Goal: Information Seeking & Learning: Learn about a topic

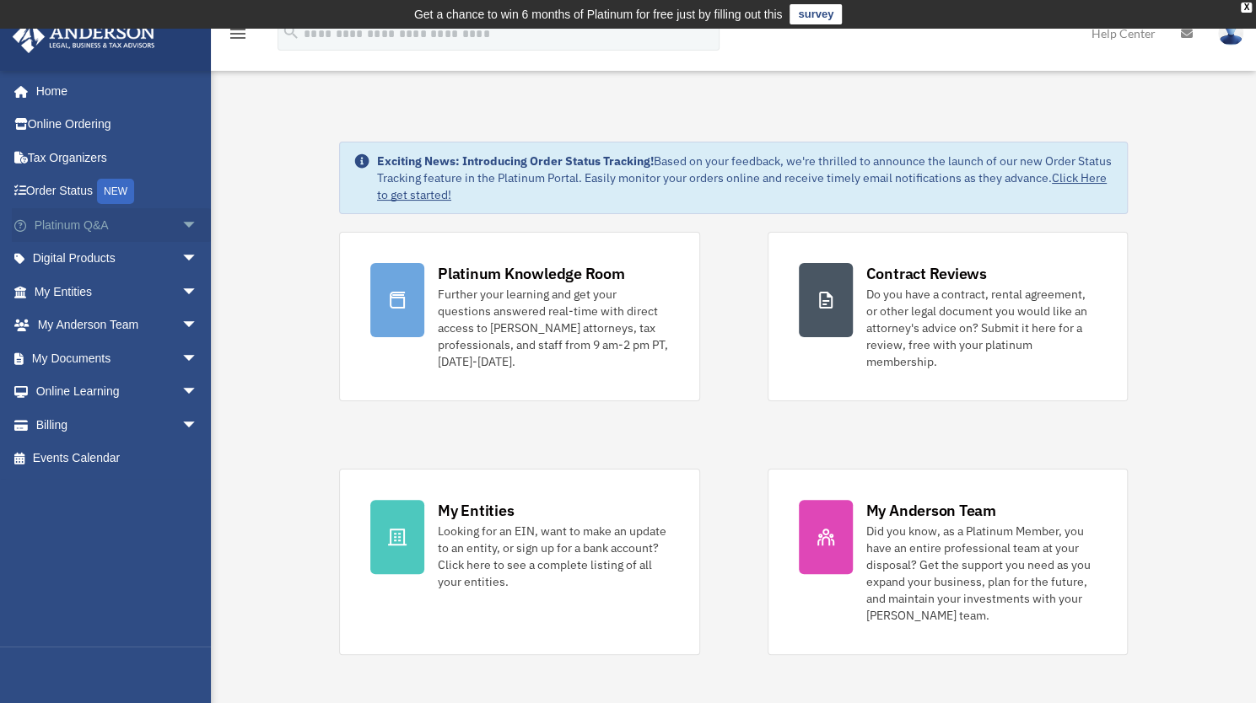
click at [181, 223] on span "arrow_drop_down" at bounding box center [198, 225] width 34 height 35
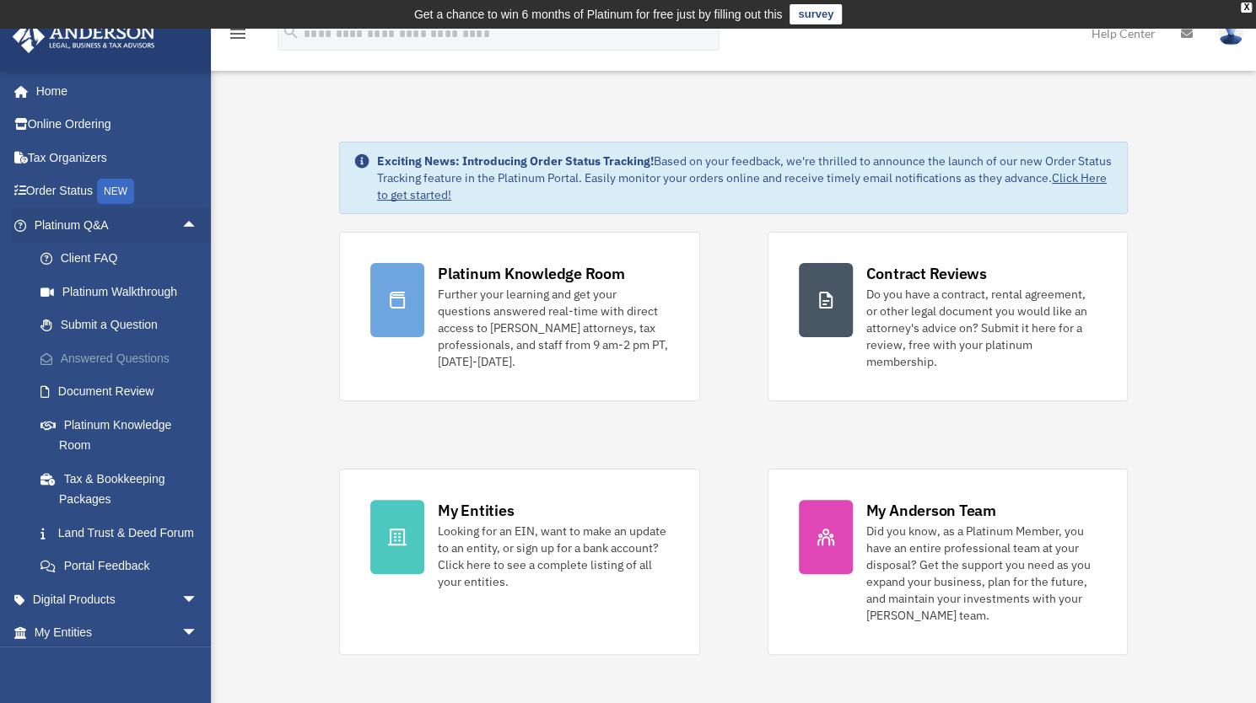
click at [133, 358] on link "Answered Questions" at bounding box center [124, 358] width 200 height 34
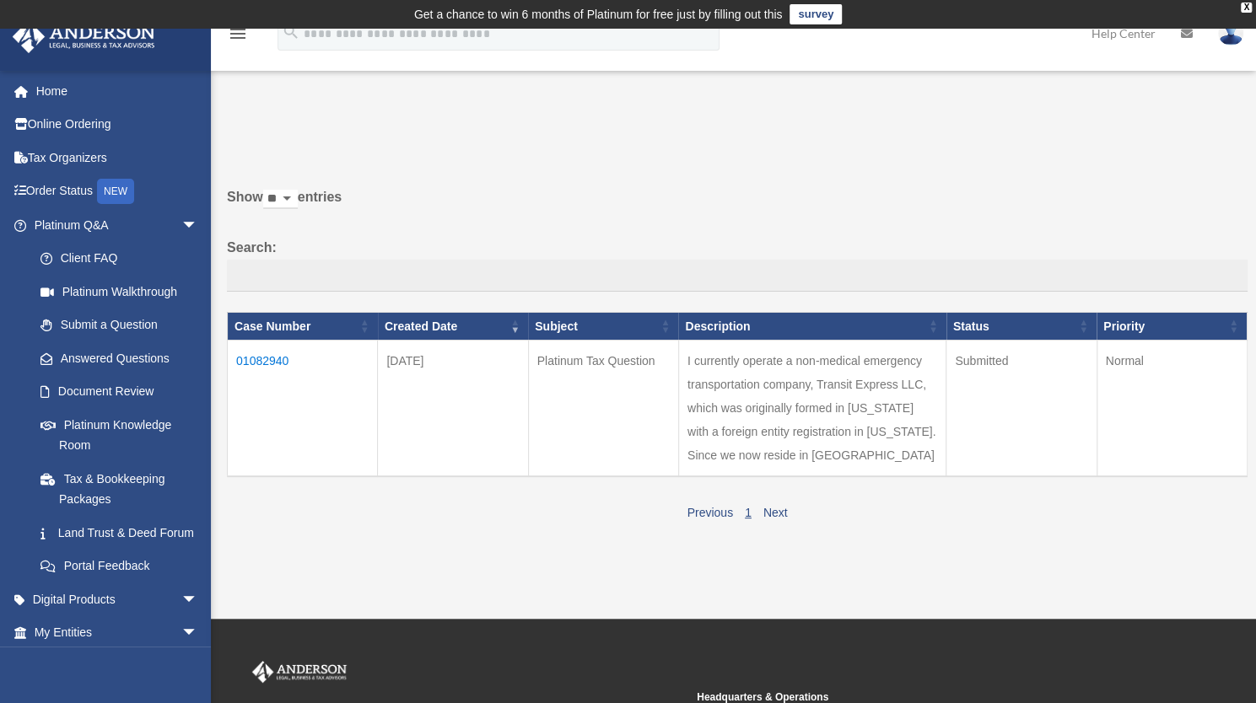
drag, startPoint x: 762, startPoint y: 549, endPoint x: 765, endPoint y: 567, distance: 17.9
click at [765, 524] on div "Previous 1 Next" at bounding box center [737, 510] width 1020 height 27
click at [766, 519] on link "Next" at bounding box center [775, 512] width 24 height 13
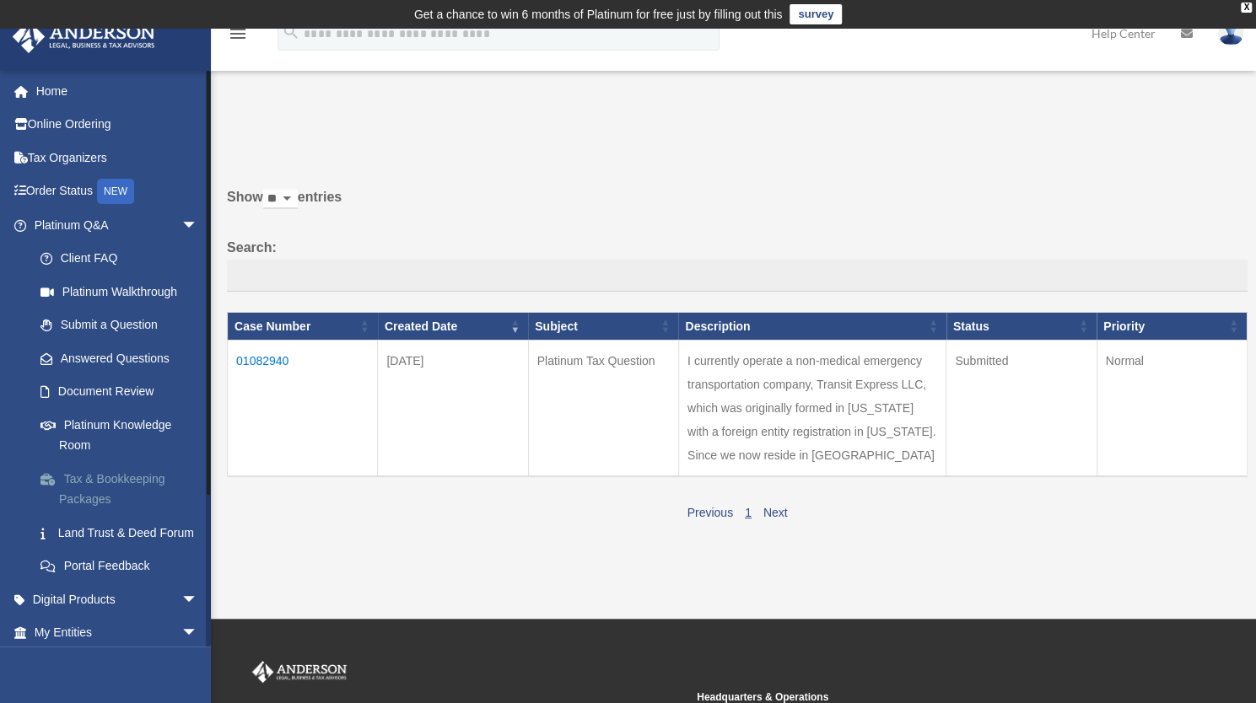
click at [107, 485] on link "Tax & Bookkeeping Packages" at bounding box center [124, 489] width 200 height 54
click at [99, 481] on link "Tax & Bookkeeping Packages" at bounding box center [124, 489] width 200 height 54
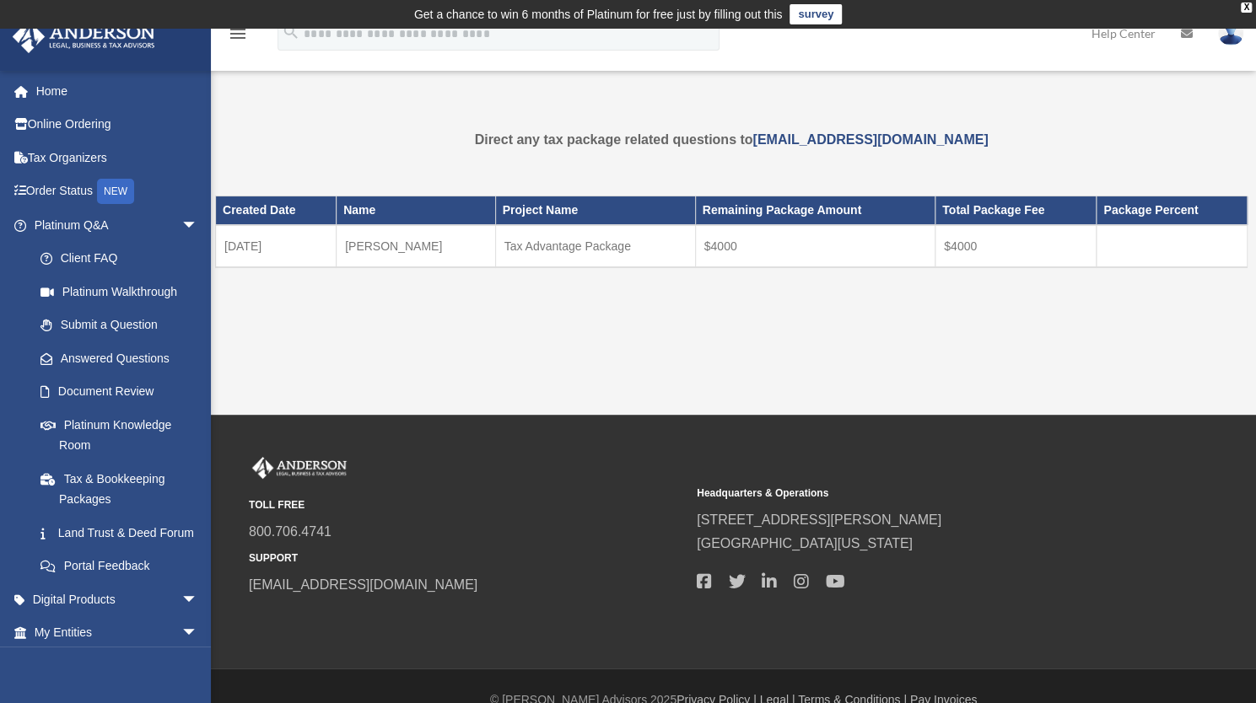
click at [551, 246] on td "Tax Advantage Package" at bounding box center [595, 246] width 200 height 42
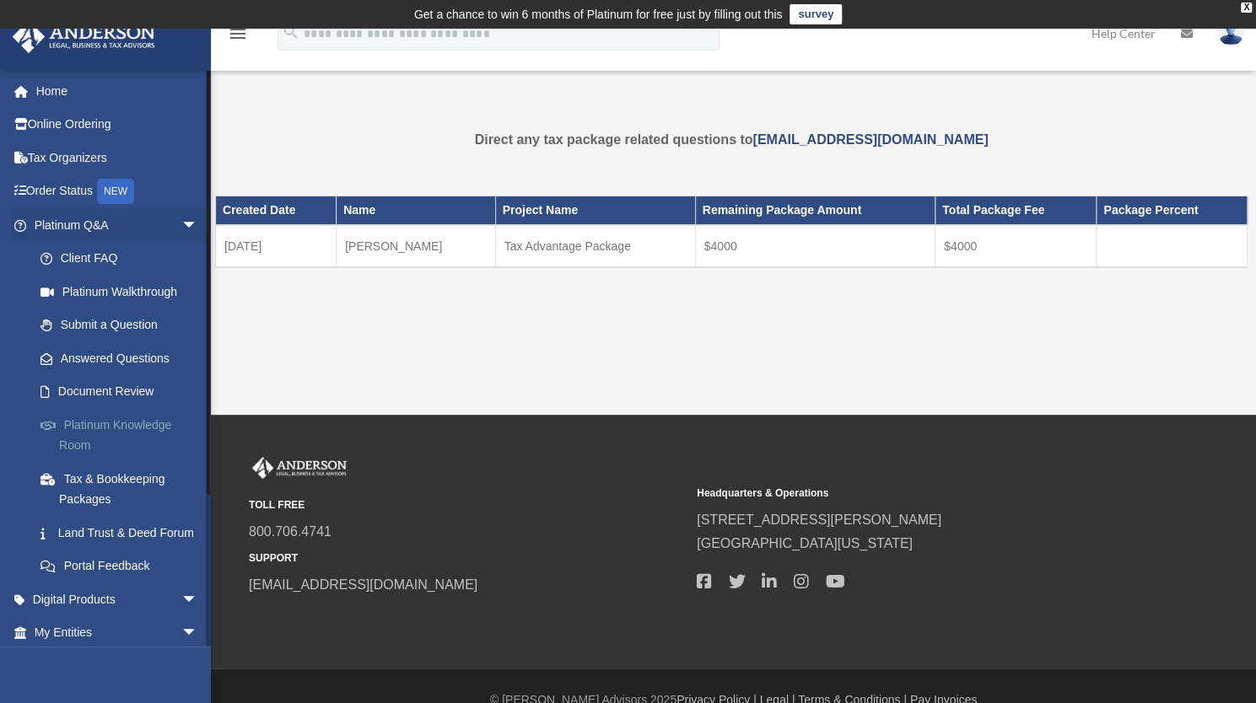
click at [111, 425] on link "Platinum Knowledge Room" at bounding box center [124, 435] width 200 height 54
click at [111, 426] on link "Platinum Knowledge Room" at bounding box center [124, 435] width 200 height 54
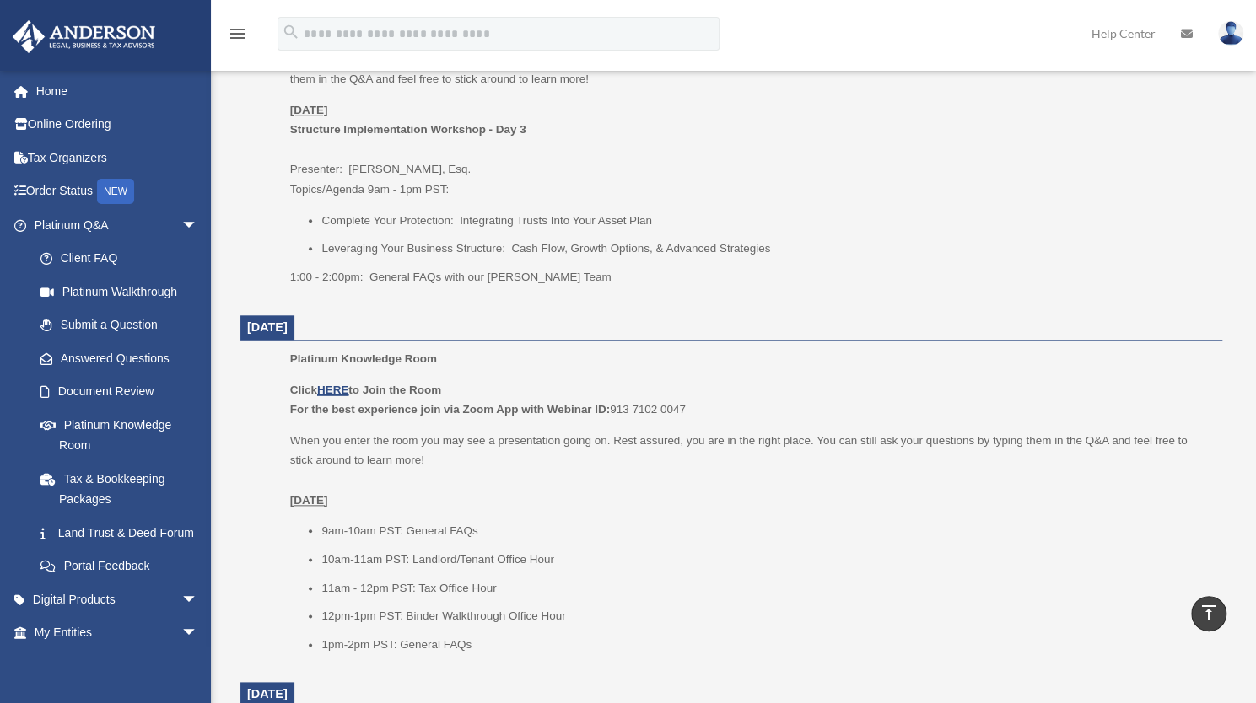
scroll to position [871, 0]
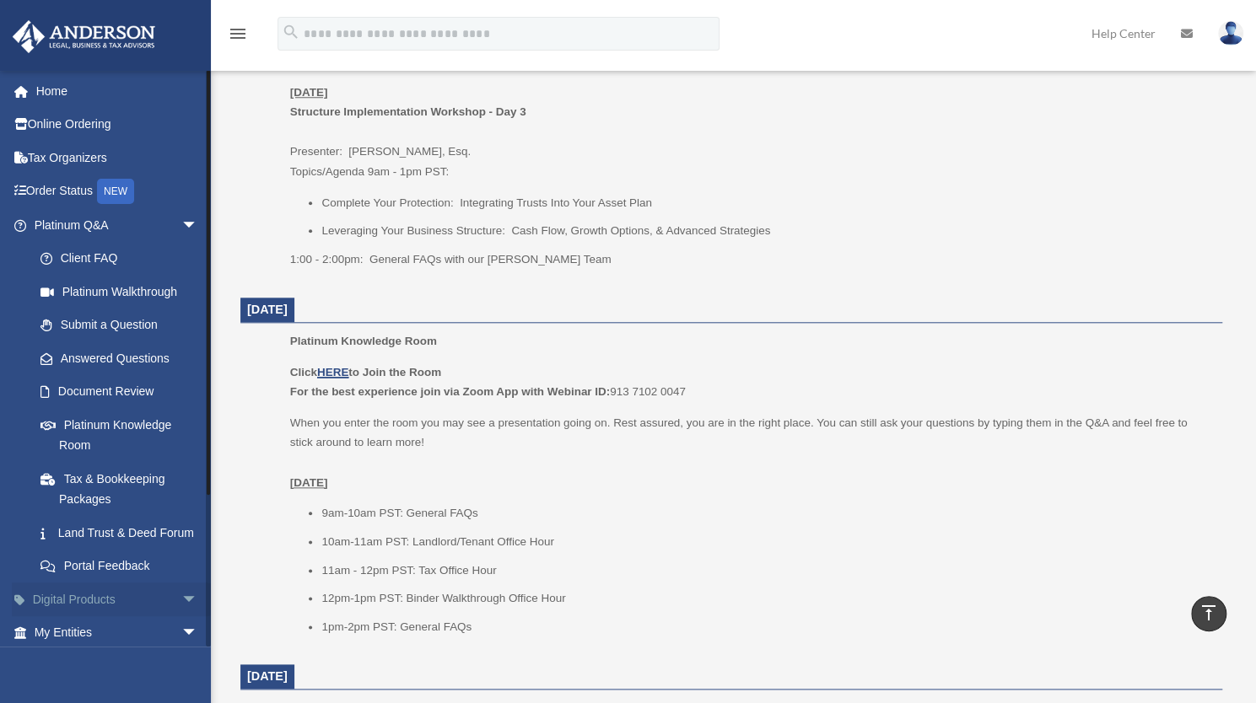
click at [181, 617] on span "arrow_drop_down" at bounding box center [198, 600] width 34 height 35
click at [131, 616] on link "Digital Products arrow_drop_up" at bounding box center [118, 600] width 212 height 34
click at [54, 616] on link "Digital Products arrow_drop_up" at bounding box center [118, 600] width 212 height 34
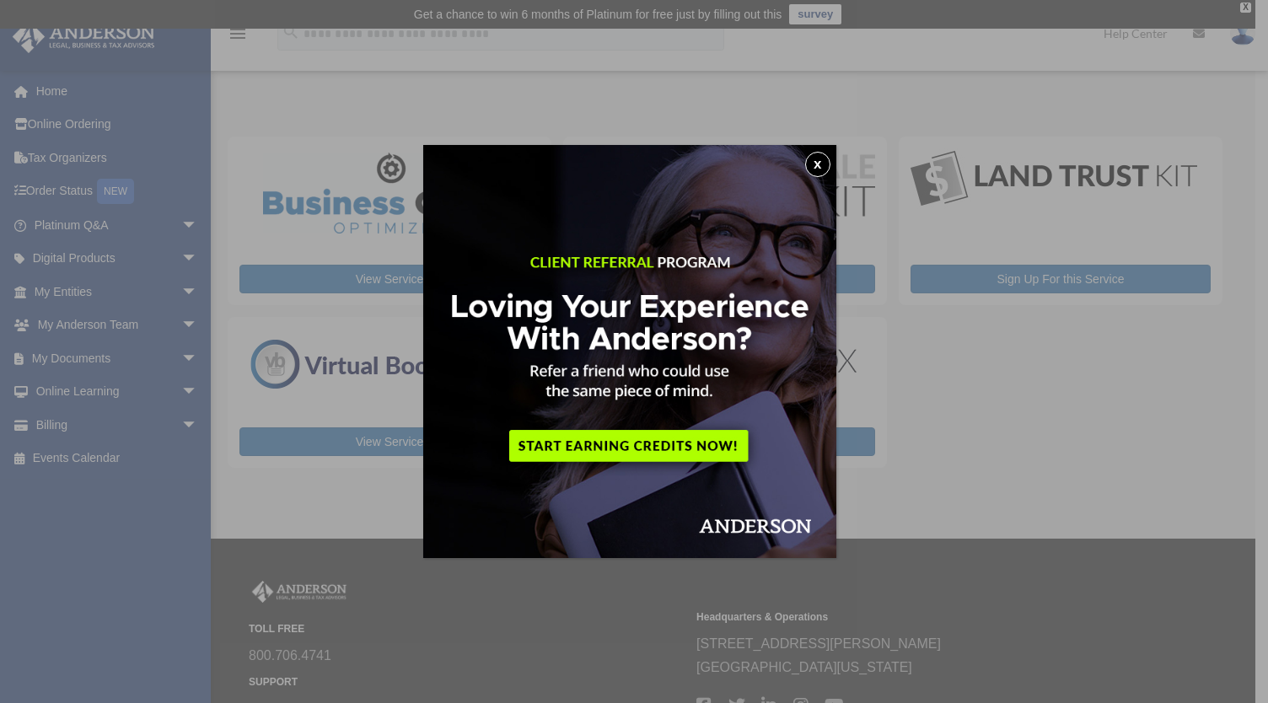
click at [825, 167] on button "x" at bounding box center [817, 164] width 25 height 25
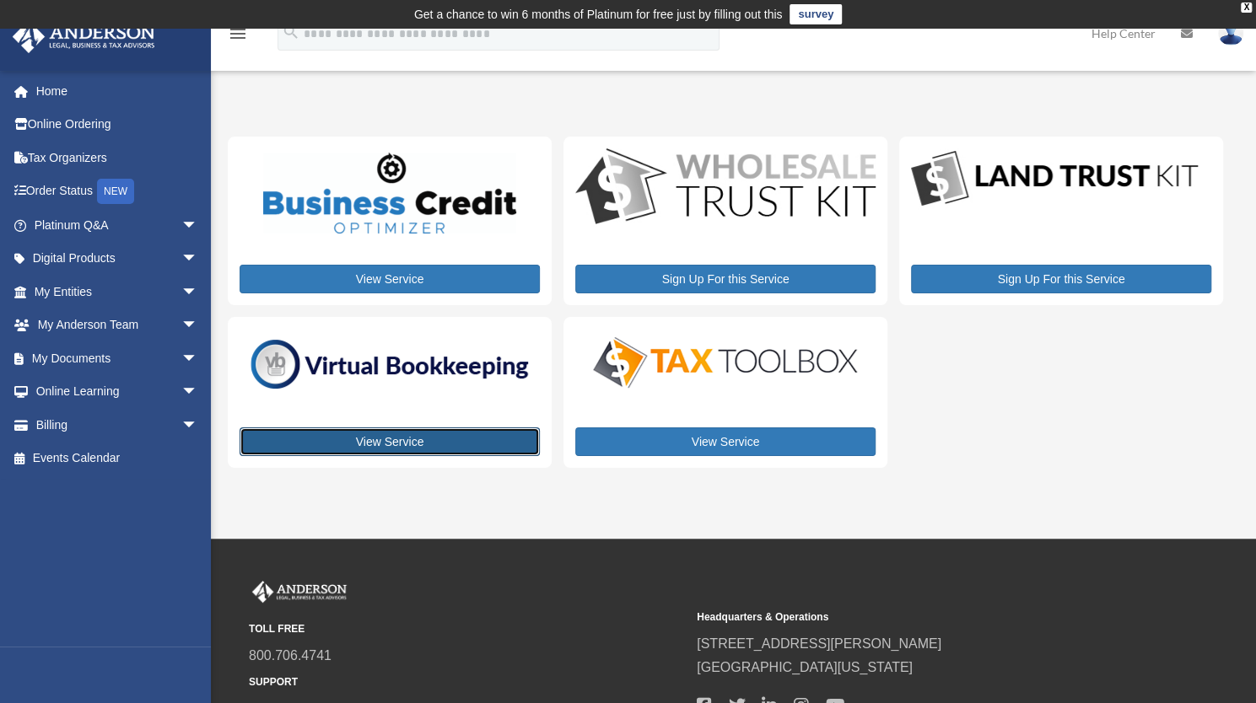
click at [406, 439] on link "View Service" at bounding box center [389, 442] width 300 height 29
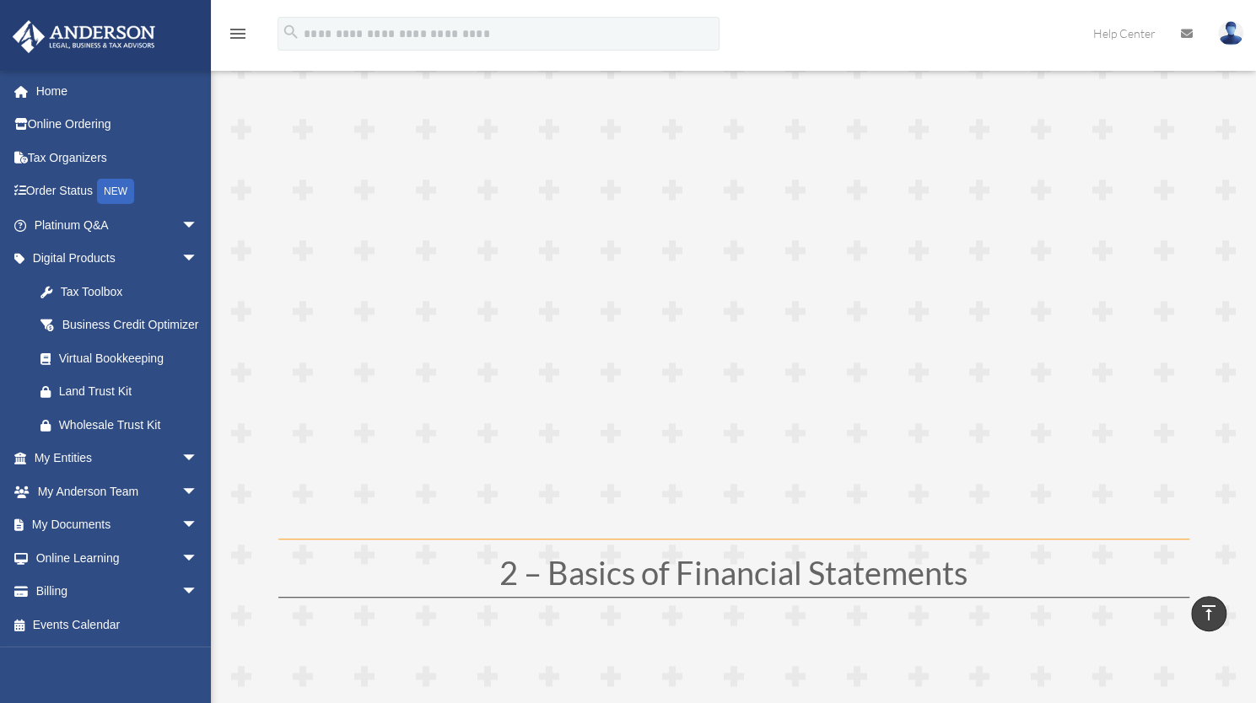
scroll to position [337, 0]
